Goal: Task Accomplishment & Management: Manage account settings

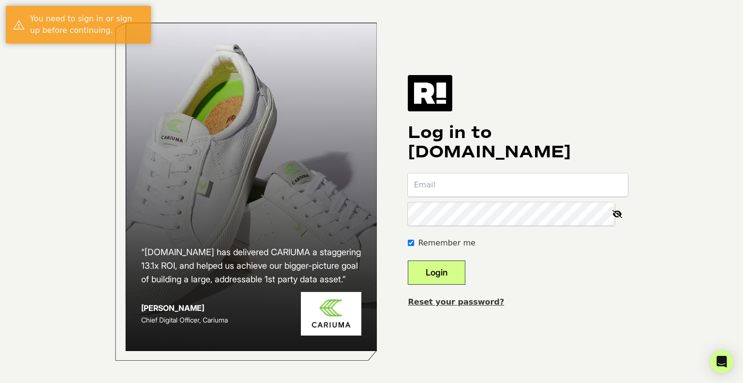
type input "[PERSON_NAME][EMAIL_ADDRESS][DOMAIN_NAME]"
click at [443, 276] on button "Login" at bounding box center [437, 272] width 58 height 24
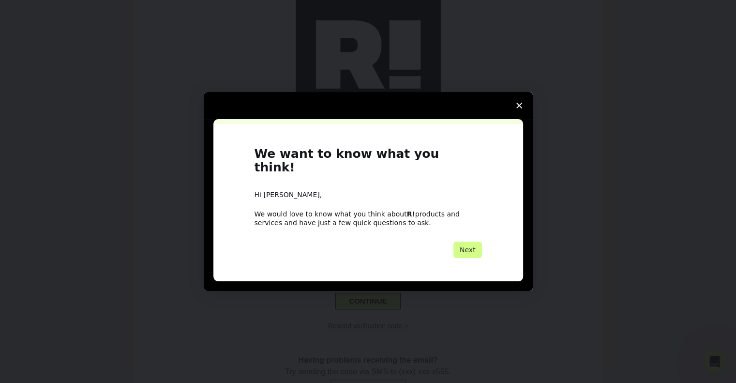
click at [518, 108] on icon "Close survey" at bounding box center [519, 106] width 6 height 6
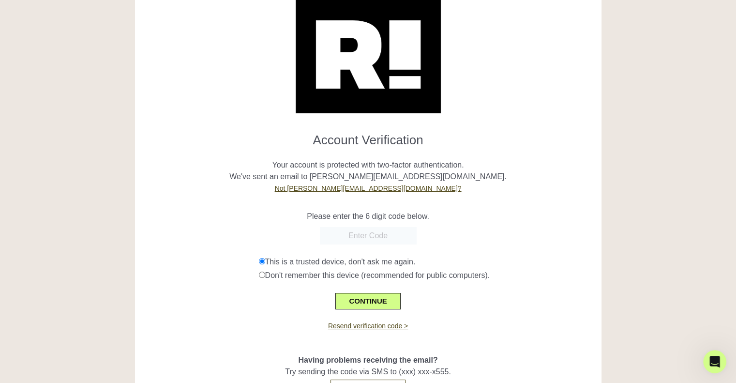
click at [389, 236] on input "text" at bounding box center [368, 235] width 97 height 17
paste input "832687"
type input "832687"
click at [367, 295] on button "CONTINUE" at bounding box center [367, 301] width 65 height 16
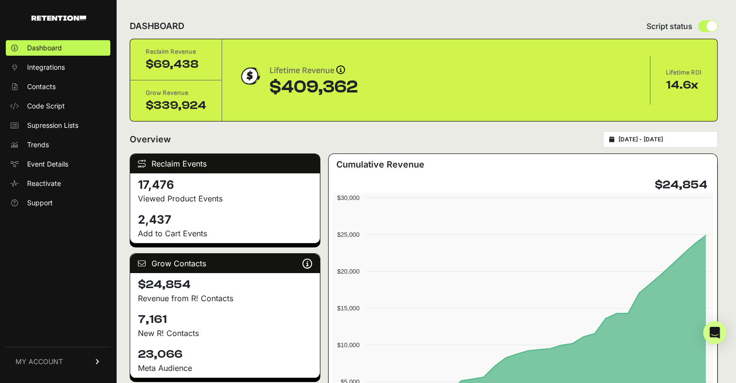
click at [77, 361] on link "MY ACCOUNT" at bounding box center [58, 361] width 105 height 30
click at [64, 331] on link "Billing" at bounding box center [58, 329] width 105 height 15
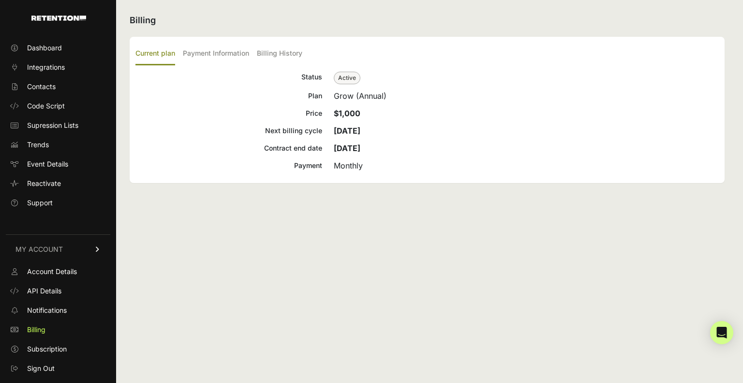
click at [280, 59] on label "Billing History" at bounding box center [279, 54] width 45 height 23
click at [0, 0] on input "Billing History" at bounding box center [0, 0] width 0 height 0
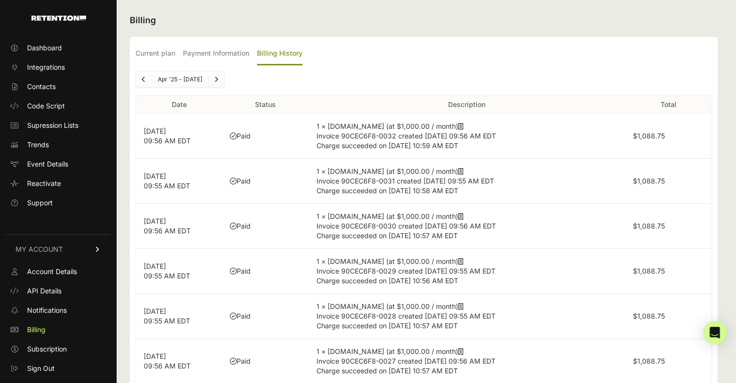
click at [271, 137] on td "Paid" at bounding box center [265, 136] width 86 height 45
click at [458, 127] on icon at bounding box center [460, 126] width 5 height 7
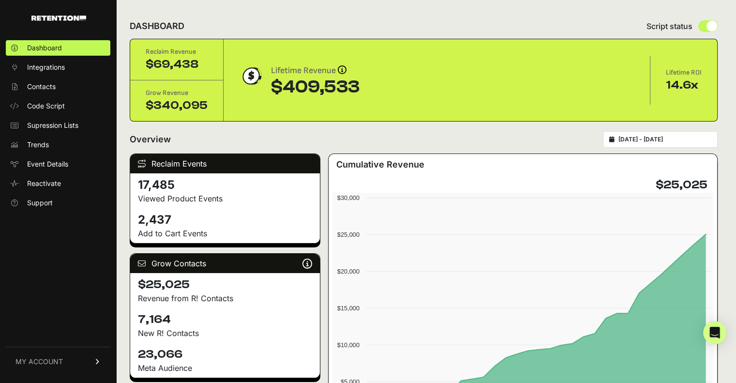
click at [42, 366] on link "MY ACCOUNT" at bounding box center [58, 361] width 105 height 30
click at [42, 366] on span "Sign Out" at bounding box center [41, 368] width 28 height 10
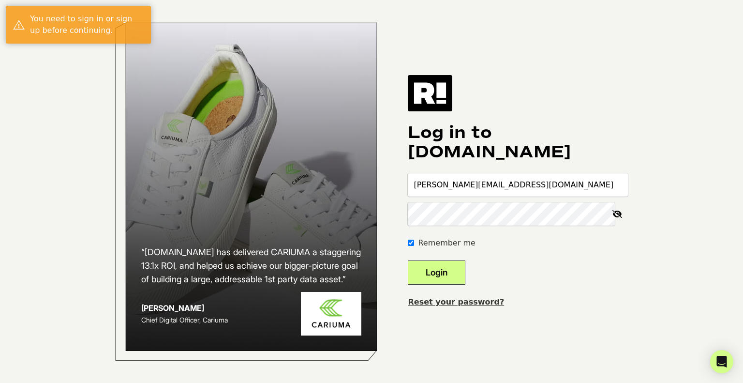
click at [456, 184] on input "[PERSON_NAME][EMAIL_ADDRESS][DOMAIN_NAME]" at bounding box center [518, 184] width 220 height 23
type input "[PERSON_NAME][EMAIL_ADDRESS][DOMAIN_NAME]"
click at [446, 266] on button "Login" at bounding box center [437, 272] width 58 height 24
